Goal: Information Seeking & Learning: Learn about a topic

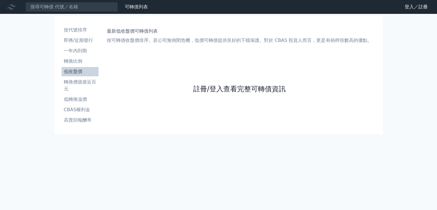
click at [243, 84] on link "註冊/登入查看完整可轉債資訊" at bounding box center [239, 88] width 93 height 9
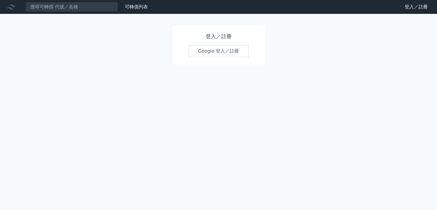
click at [231, 49] on link "Google 登入／註冊" at bounding box center [219, 51] width 60 height 12
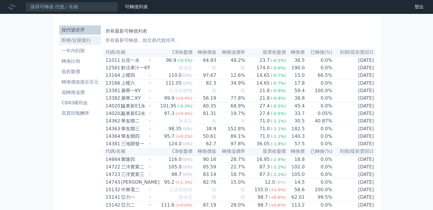
click at [67, 36] on link "即將/近期發行" at bounding box center [80, 40] width 42 height 9
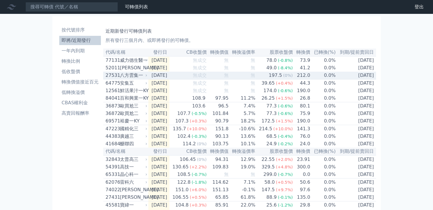
click at [131, 75] on div "八方雲集一" at bounding box center [133, 75] width 26 height 7
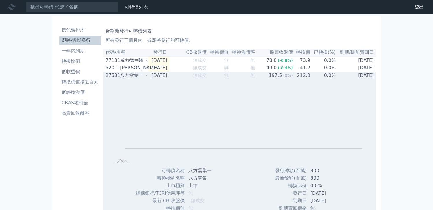
click at [131, 75] on div "八方雲集一" at bounding box center [133, 75] width 26 height 7
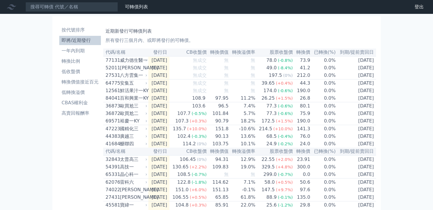
click at [18, 105] on div "可轉債列表 財務數據 可轉債列表 財務數據 登出 登出 按代號排序 即將/近期發行 一年內到期 轉換比例 低收盤價 轉換價值接近百元 低轉換溢價" at bounding box center [216, 189] width 433 height 378
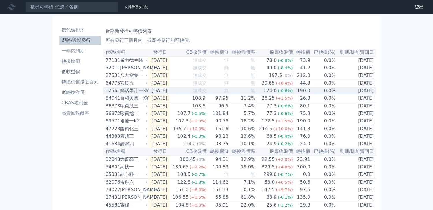
click at [130, 94] on div "鮮活果汁一KY" at bounding box center [133, 90] width 26 height 7
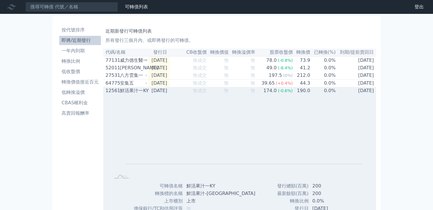
click at [128, 94] on div "鮮活果汁一KY" at bounding box center [133, 90] width 26 height 7
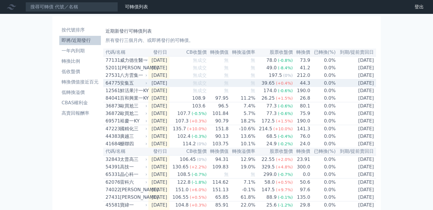
click at [128, 83] on div "安集五" at bounding box center [133, 83] width 26 height 7
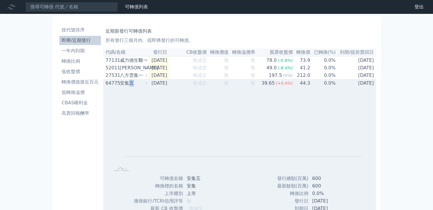
click at [128, 83] on div "安集五" at bounding box center [133, 83] width 26 height 7
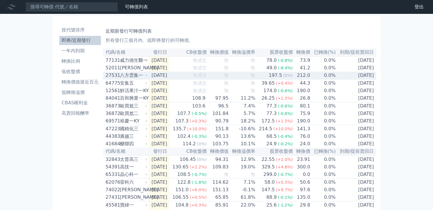
click at [130, 77] on div "八方雲集一" at bounding box center [133, 75] width 26 height 7
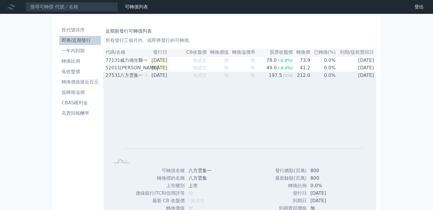
click at [123, 79] on div "八方雲集一" at bounding box center [133, 75] width 26 height 7
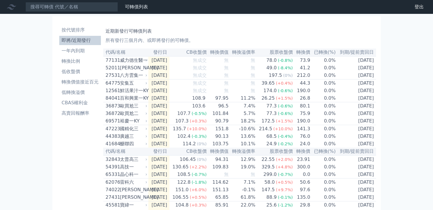
click at [398, 78] on div "可轉債列表 財務數據 可轉債列表 財務數據 登出 登出 按代號排序 即將/近期發行 一年內到期 轉換比例 低收盤價 轉換價值接近百元 低轉換溢價" at bounding box center [216, 189] width 433 height 378
click at [141, 64] on div "威力德生醫一" at bounding box center [133, 60] width 26 height 7
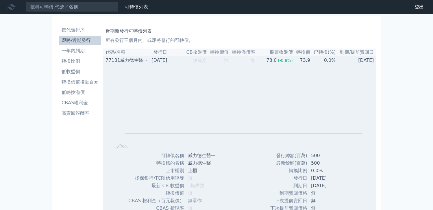
click at [141, 64] on div "威力德生醫一" at bounding box center [133, 60] width 26 height 7
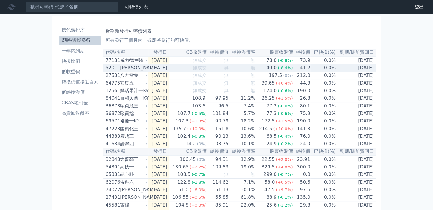
click at [138, 67] on div "[PERSON_NAME]" at bounding box center [133, 67] width 26 height 7
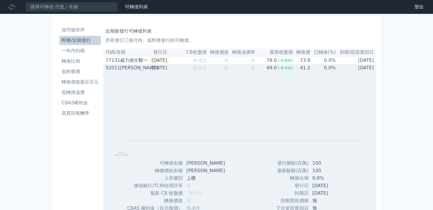
click at [138, 67] on div "[PERSON_NAME]" at bounding box center [133, 67] width 26 height 7
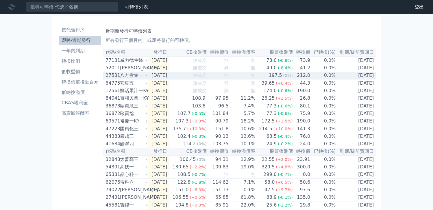
click at [134, 77] on div "八方雲集一" at bounding box center [133, 75] width 26 height 7
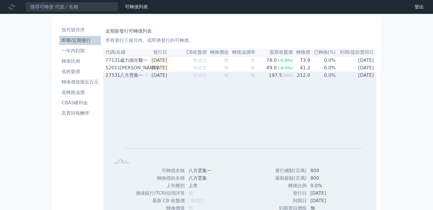
click at [129, 78] on div "八方雲集一" at bounding box center [133, 75] width 26 height 7
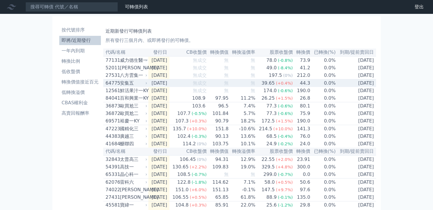
click at [134, 85] on div "安集五" at bounding box center [133, 83] width 26 height 7
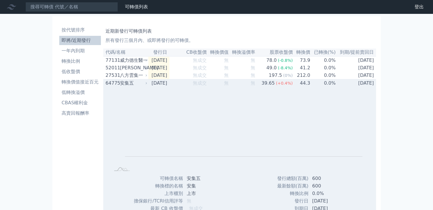
click at [134, 85] on div "安集五" at bounding box center [133, 83] width 26 height 7
